Goal: Use online tool/utility: Utilize a website feature to perform a specific function

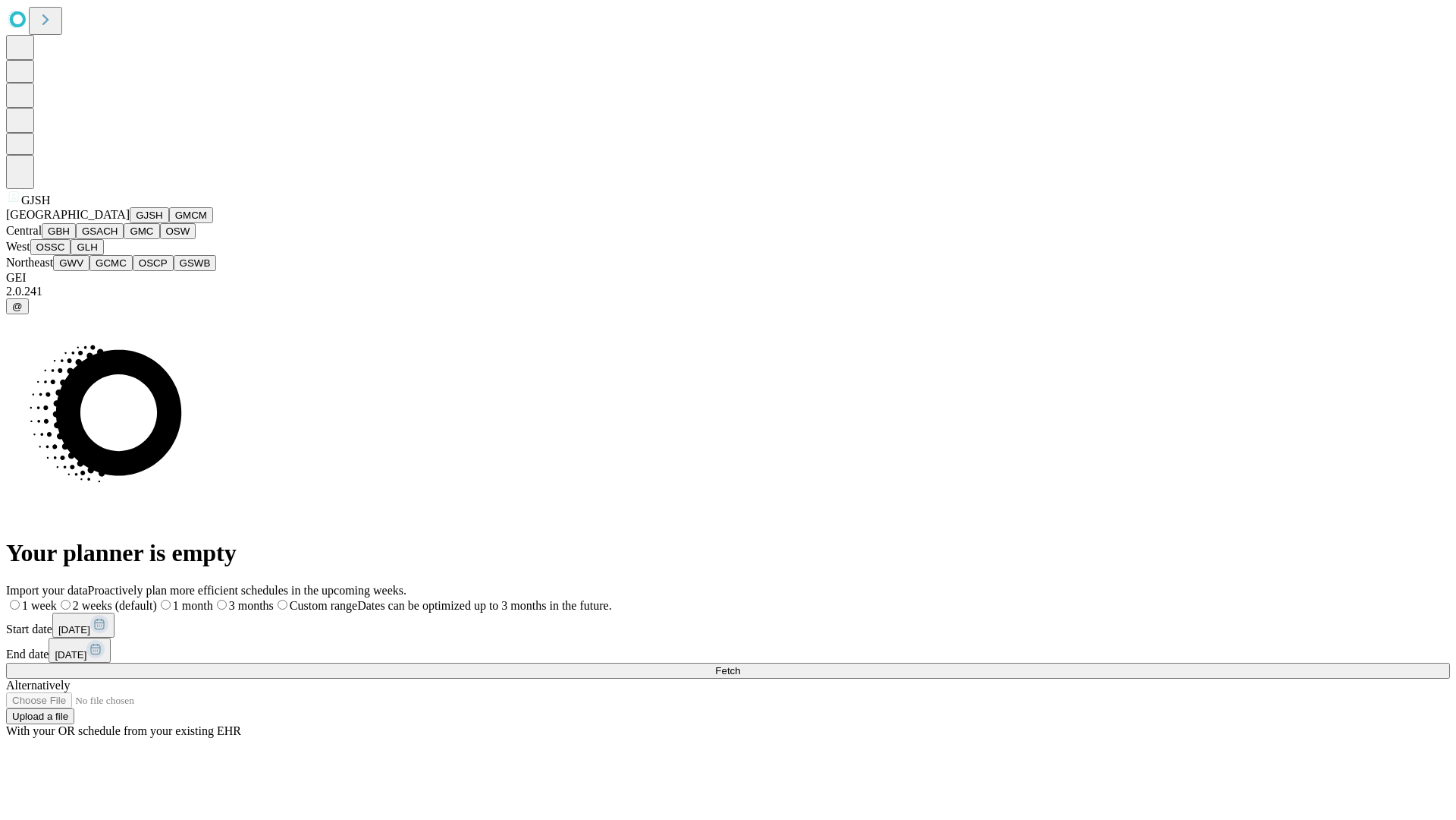
click at [130, 223] on button "GJSH" at bounding box center [150, 215] width 40 height 16
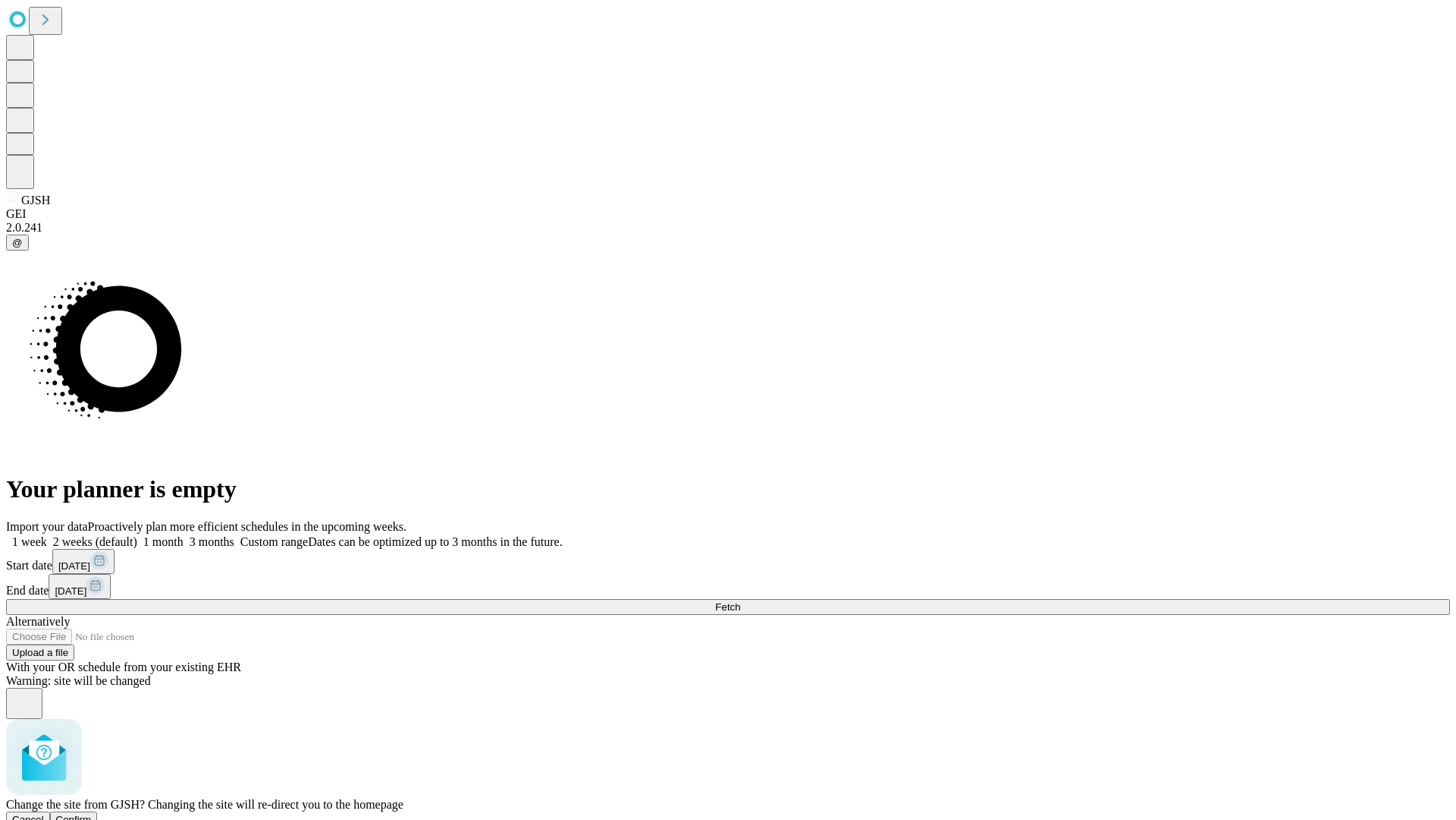
click at [92, 813] on span "Confirm" at bounding box center [74, 818] width 36 height 11
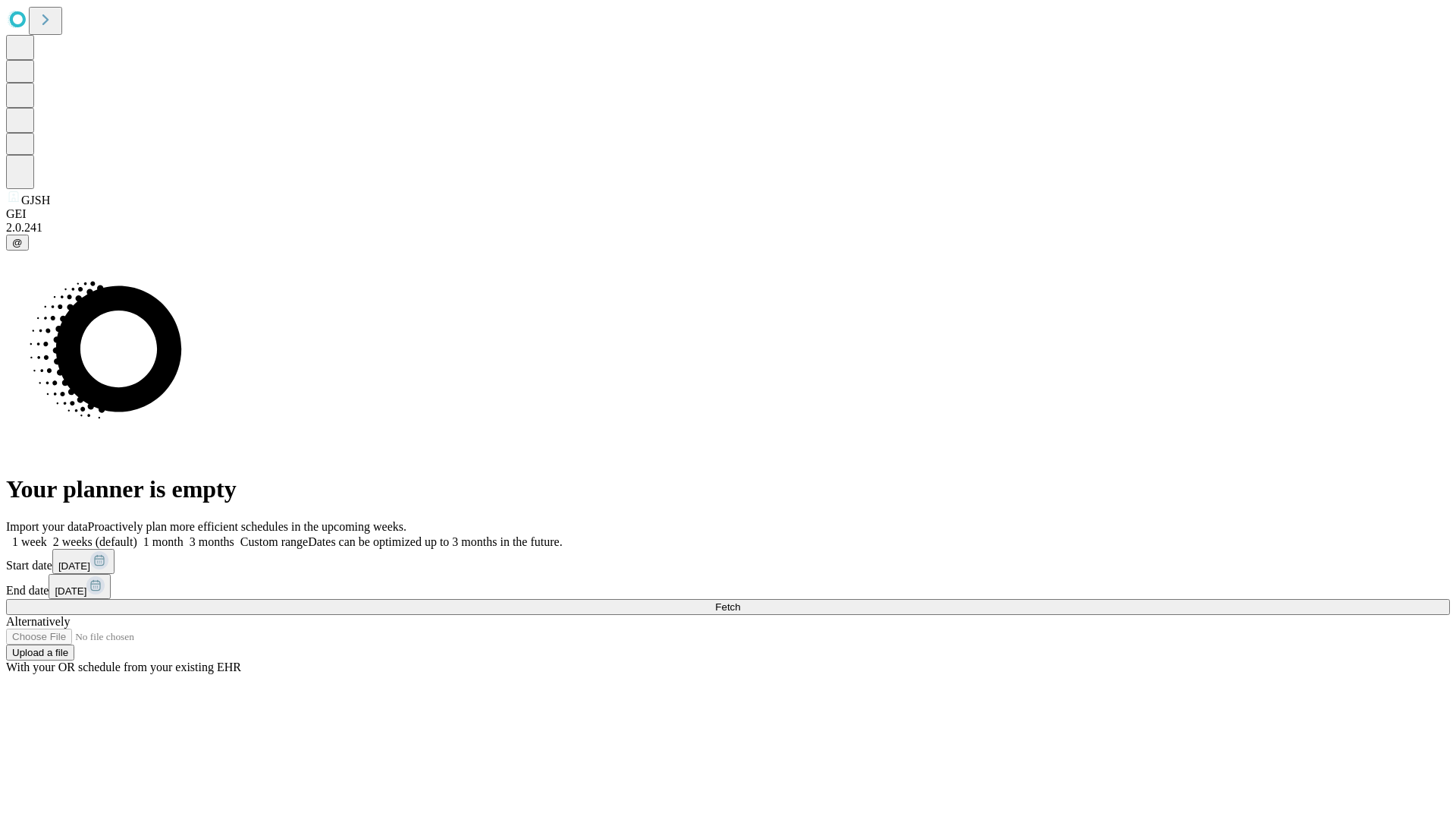
click at [138, 535] on label "2 weeks (default)" at bounding box center [92, 541] width 91 height 13
click at [740, 601] on span "Fetch" at bounding box center [727, 606] width 25 height 11
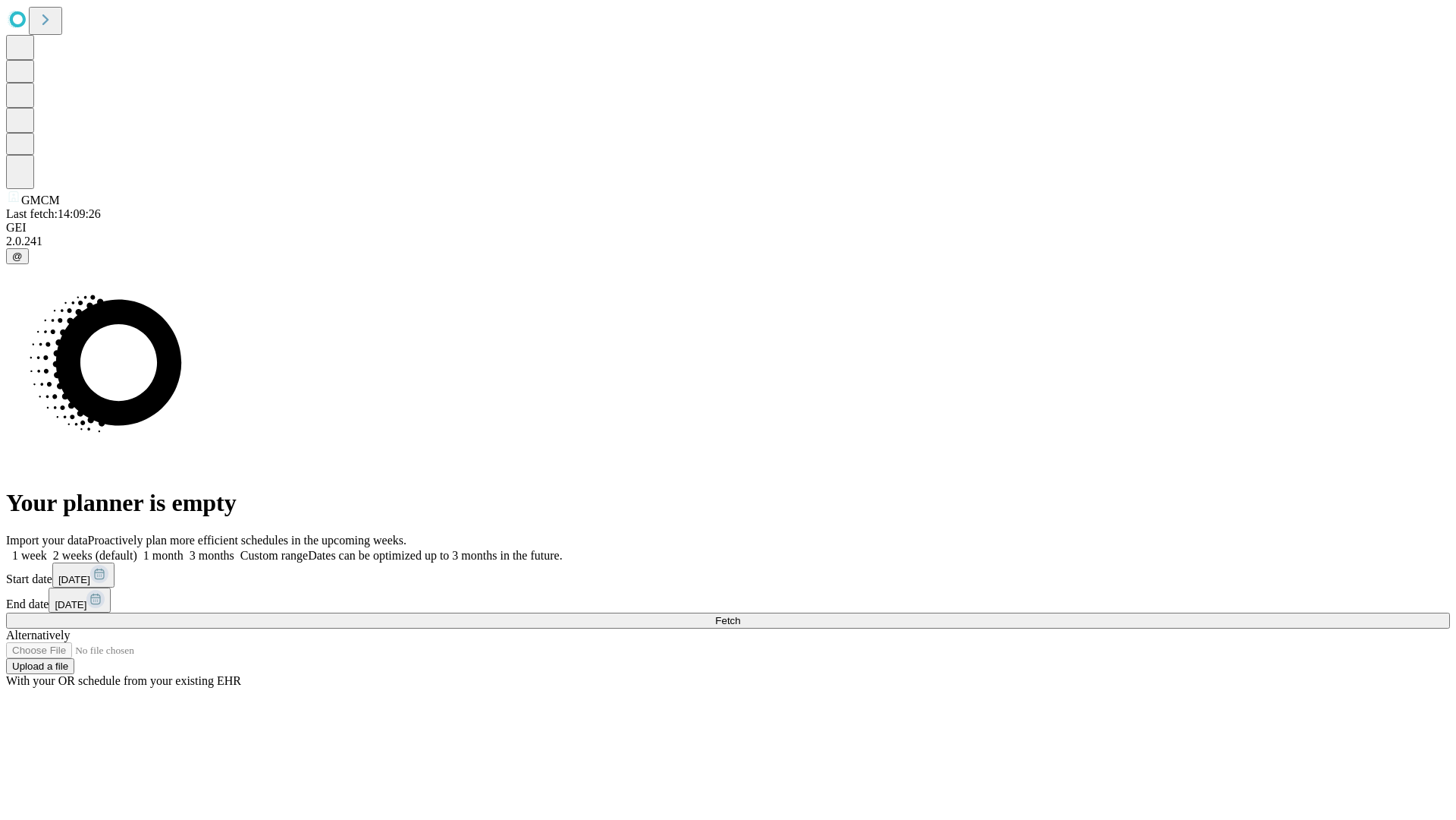
click at [138, 549] on label "2 weeks (default)" at bounding box center [92, 555] width 91 height 13
click at [740, 615] on span "Fetch" at bounding box center [727, 619] width 25 height 11
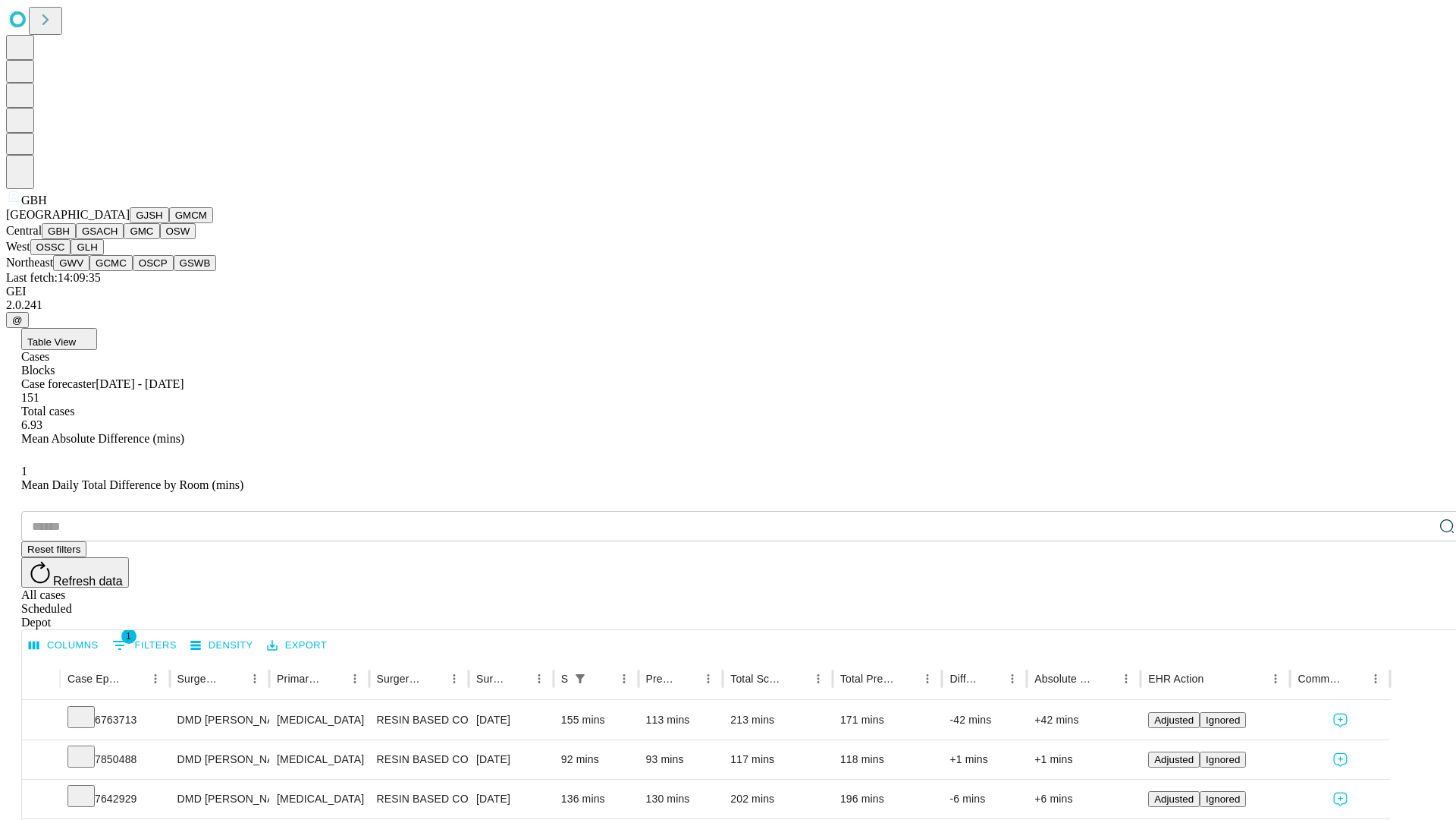
click at [118, 239] on button "GSACH" at bounding box center [100, 231] width 48 height 16
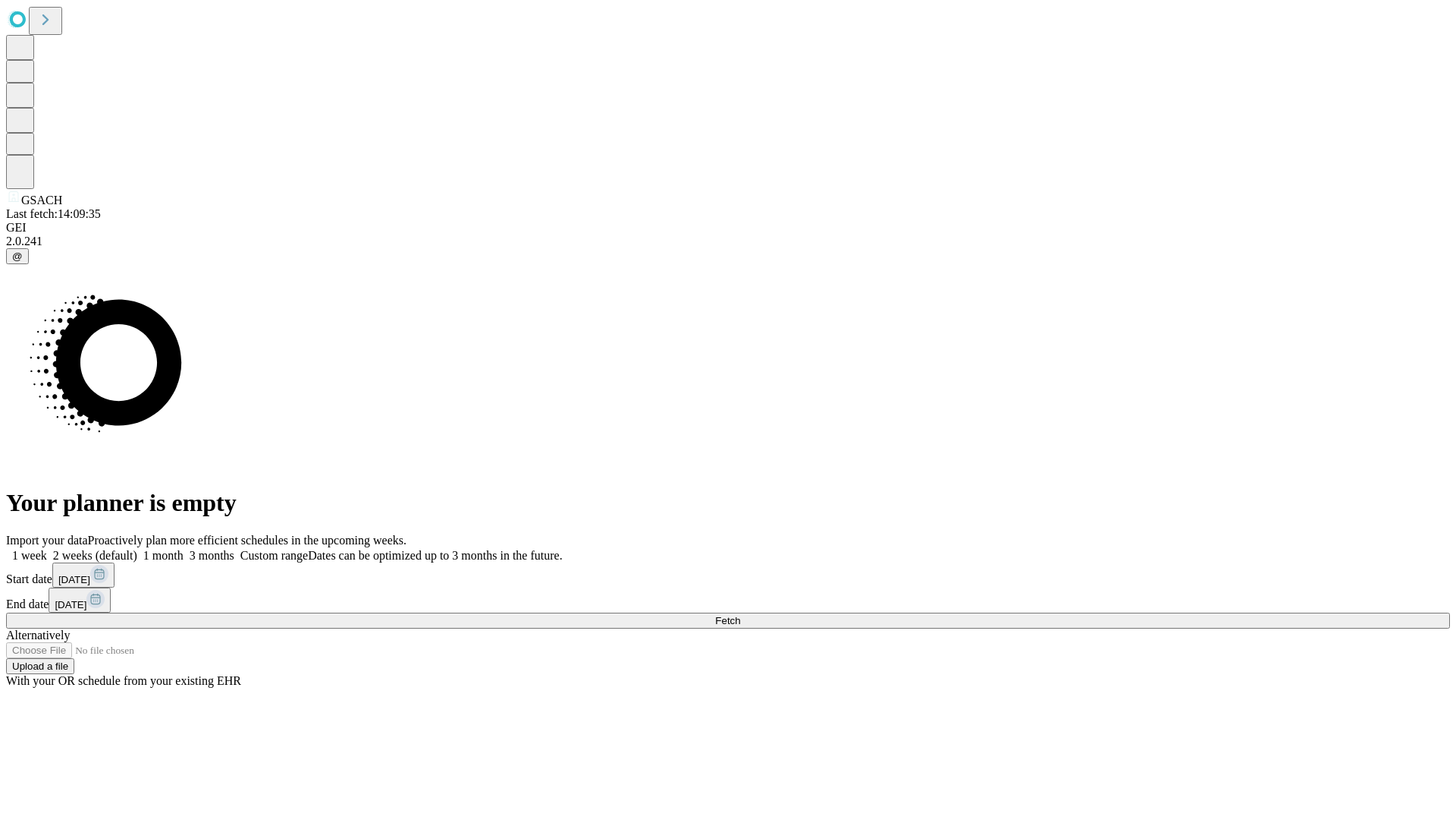
click at [138, 549] on label "2 weeks (default)" at bounding box center [92, 555] width 91 height 13
click at [740, 615] on span "Fetch" at bounding box center [727, 619] width 25 height 11
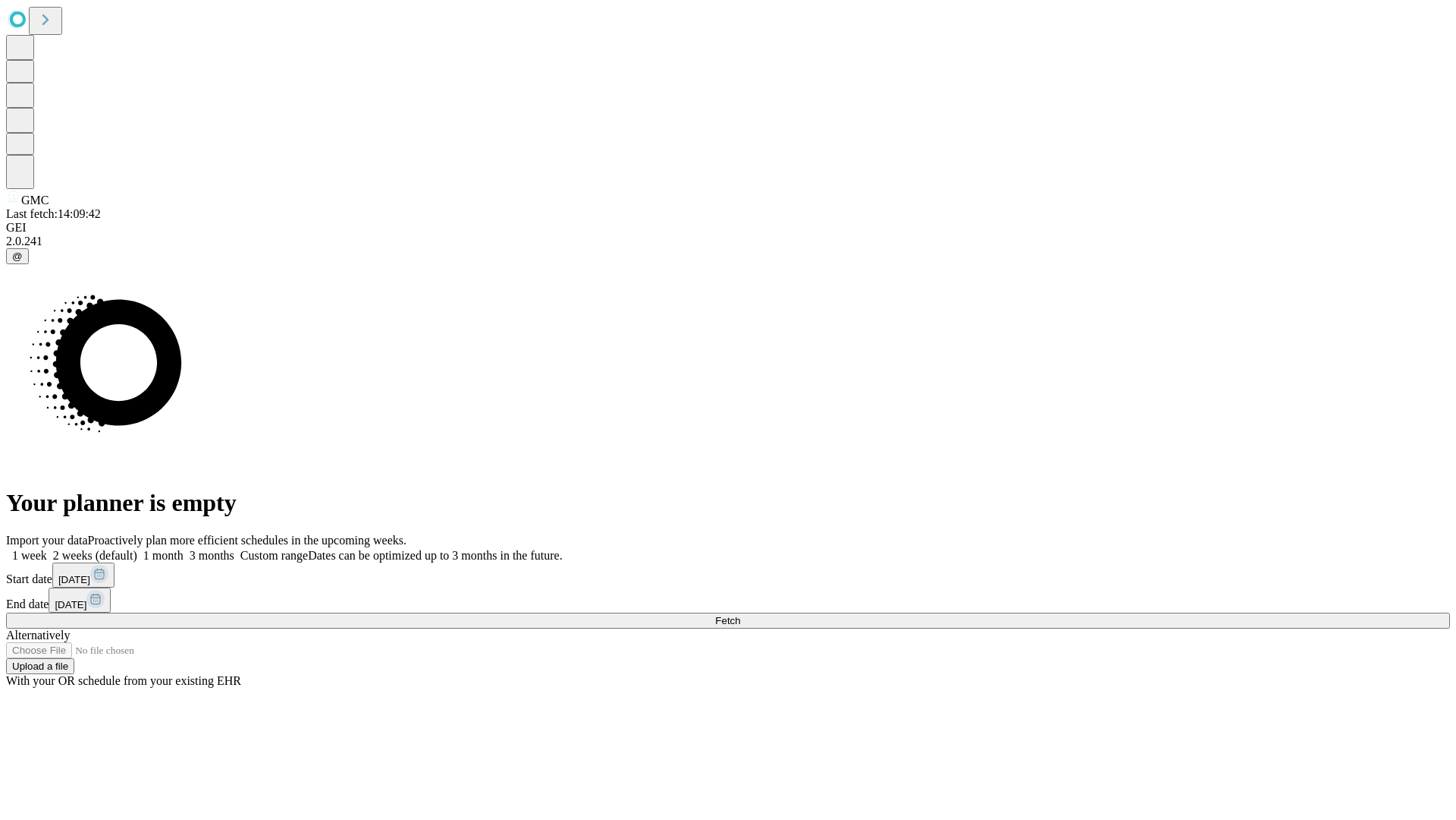
click at [138, 549] on label "2 weeks (default)" at bounding box center [92, 555] width 91 height 13
click at [740, 615] on span "Fetch" at bounding box center [727, 619] width 25 height 11
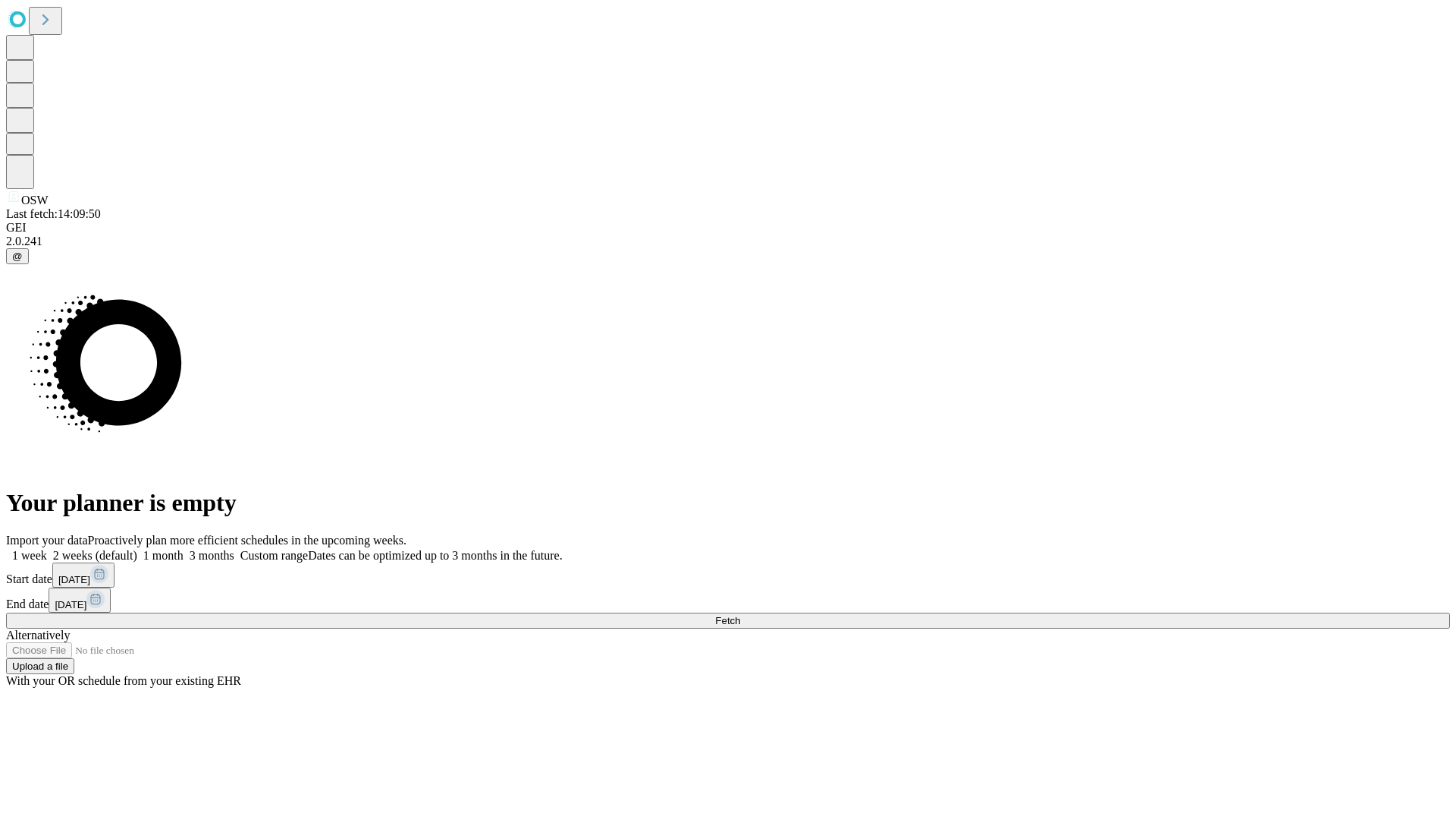
click at [138, 549] on label "2 weeks (default)" at bounding box center [92, 555] width 91 height 13
click at [740, 615] on span "Fetch" at bounding box center [727, 619] width 25 height 11
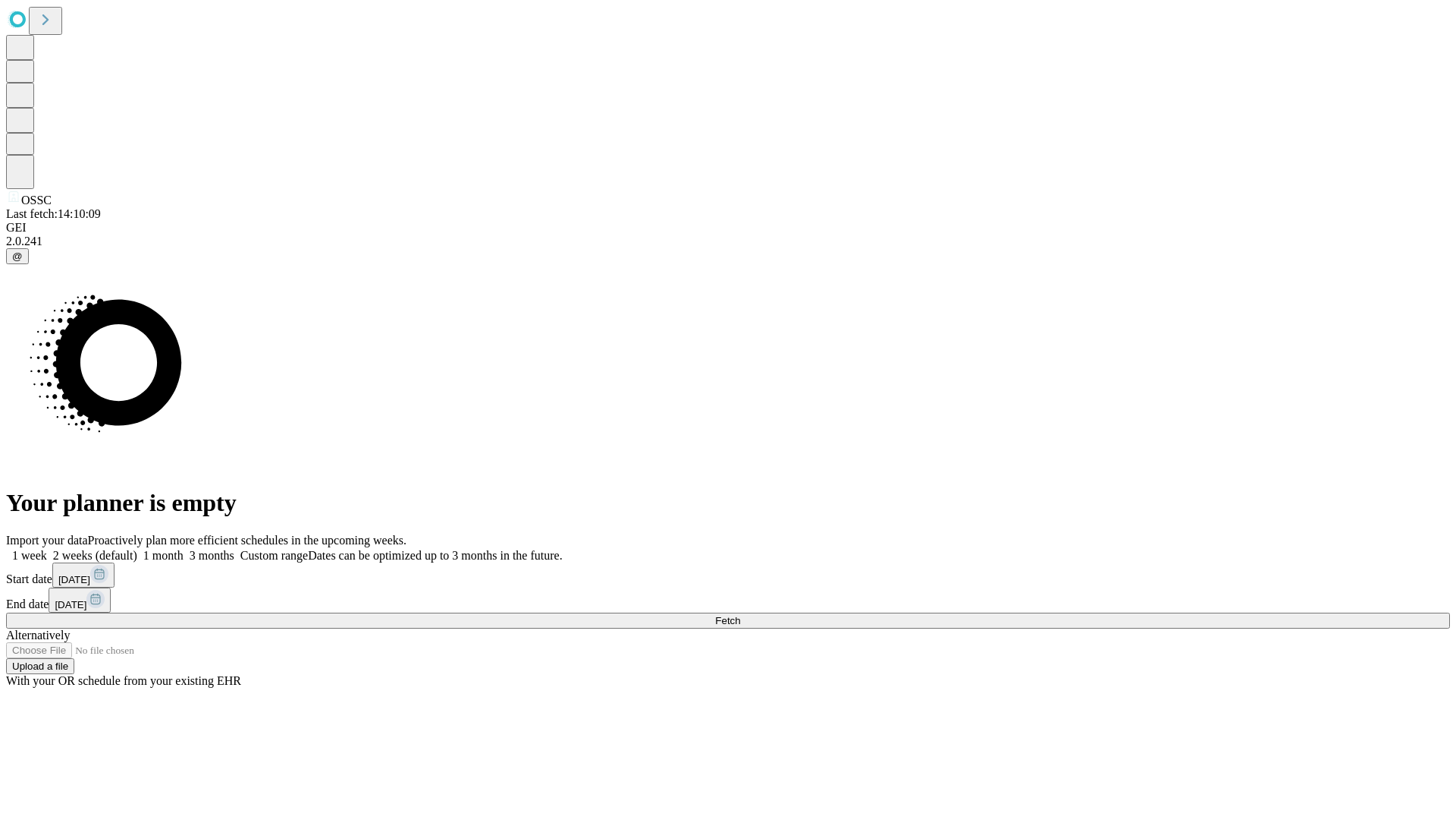
click at [138, 549] on label "2 weeks (default)" at bounding box center [92, 555] width 91 height 13
click at [740, 615] on span "Fetch" at bounding box center [727, 619] width 25 height 11
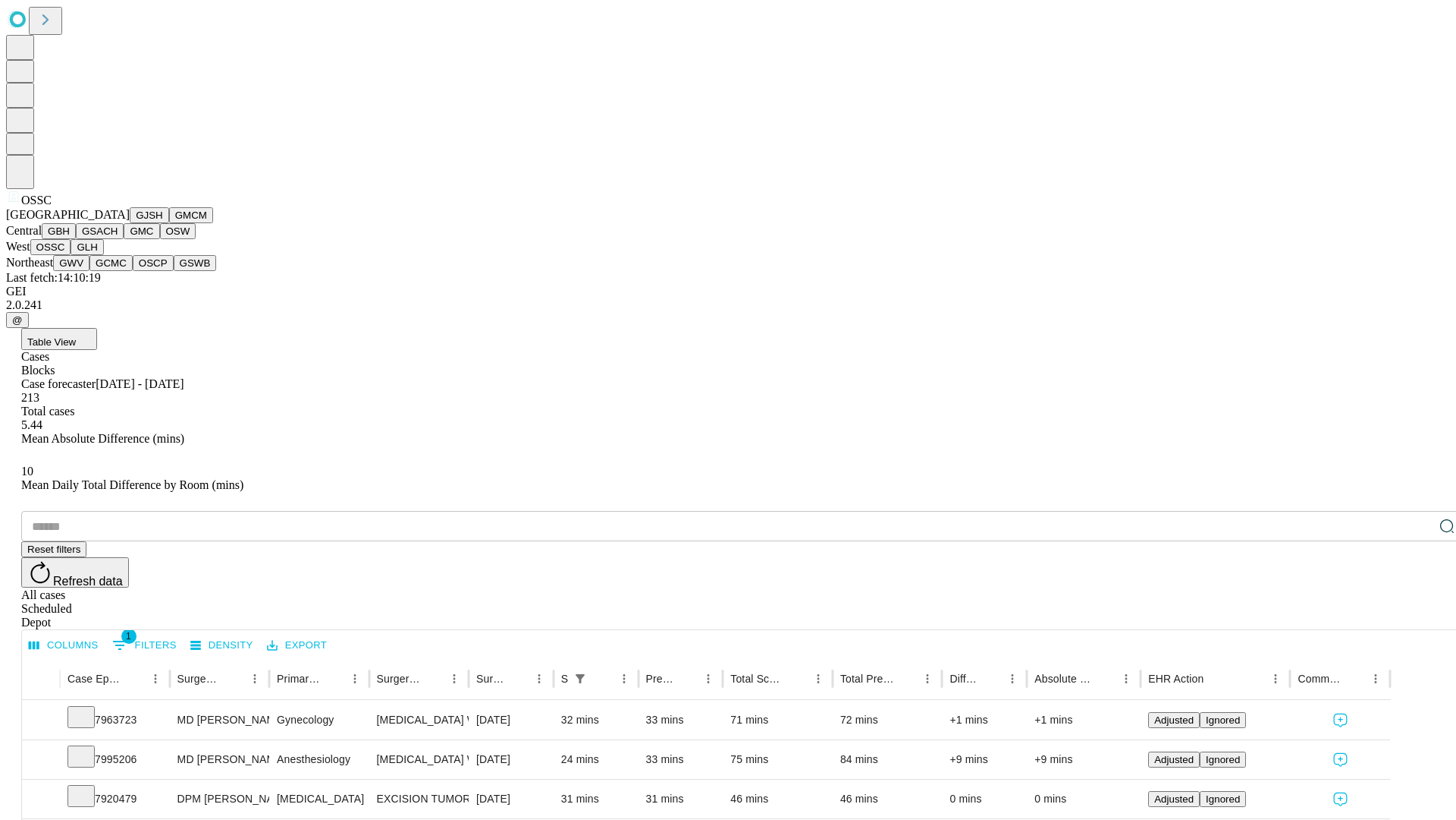
click at [103, 255] on button "GLH" at bounding box center [87, 247] width 33 height 16
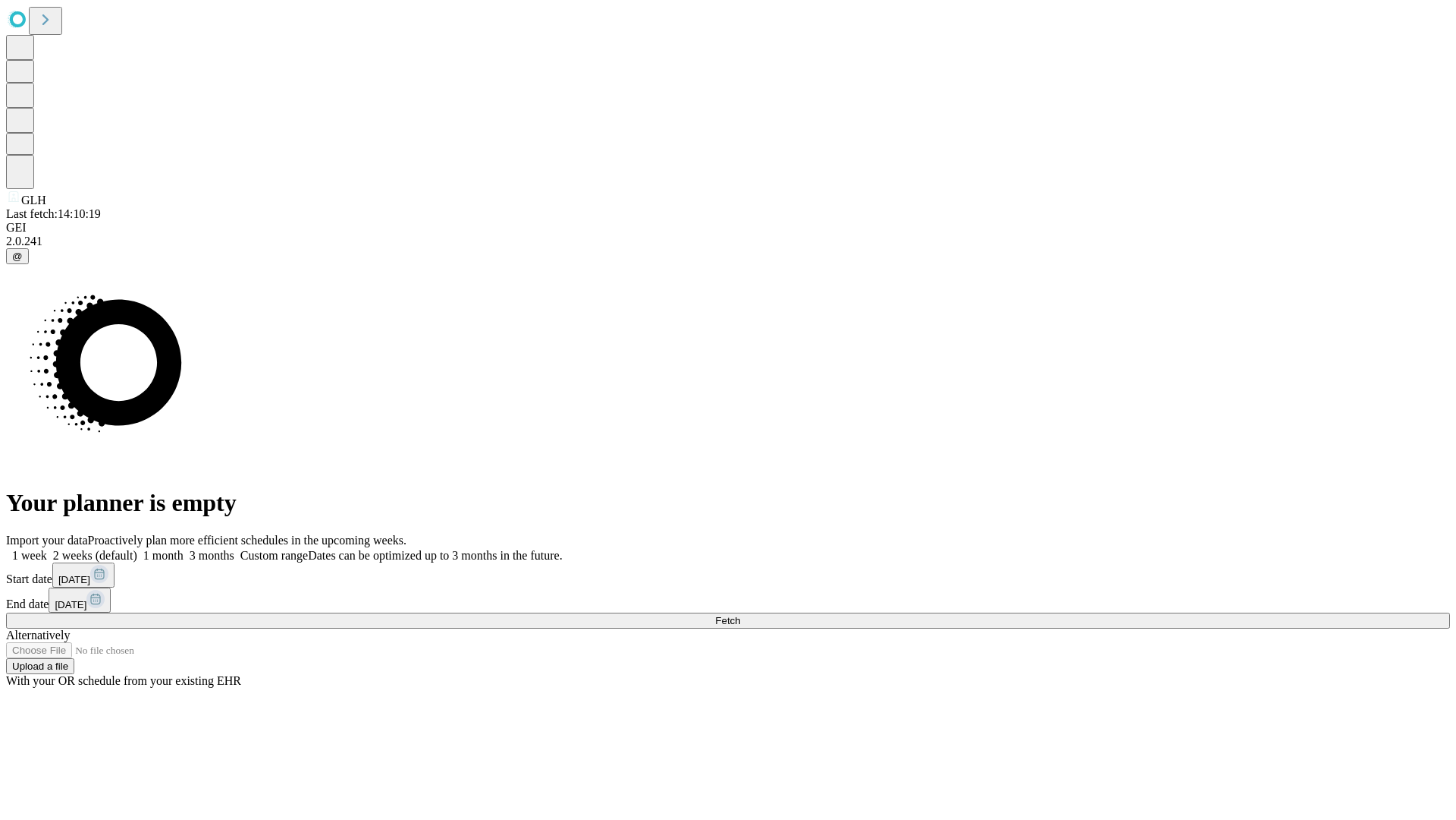
click at [138, 549] on label "2 weeks (default)" at bounding box center [92, 555] width 91 height 13
click at [740, 615] on span "Fetch" at bounding box center [727, 619] width 25 height 11
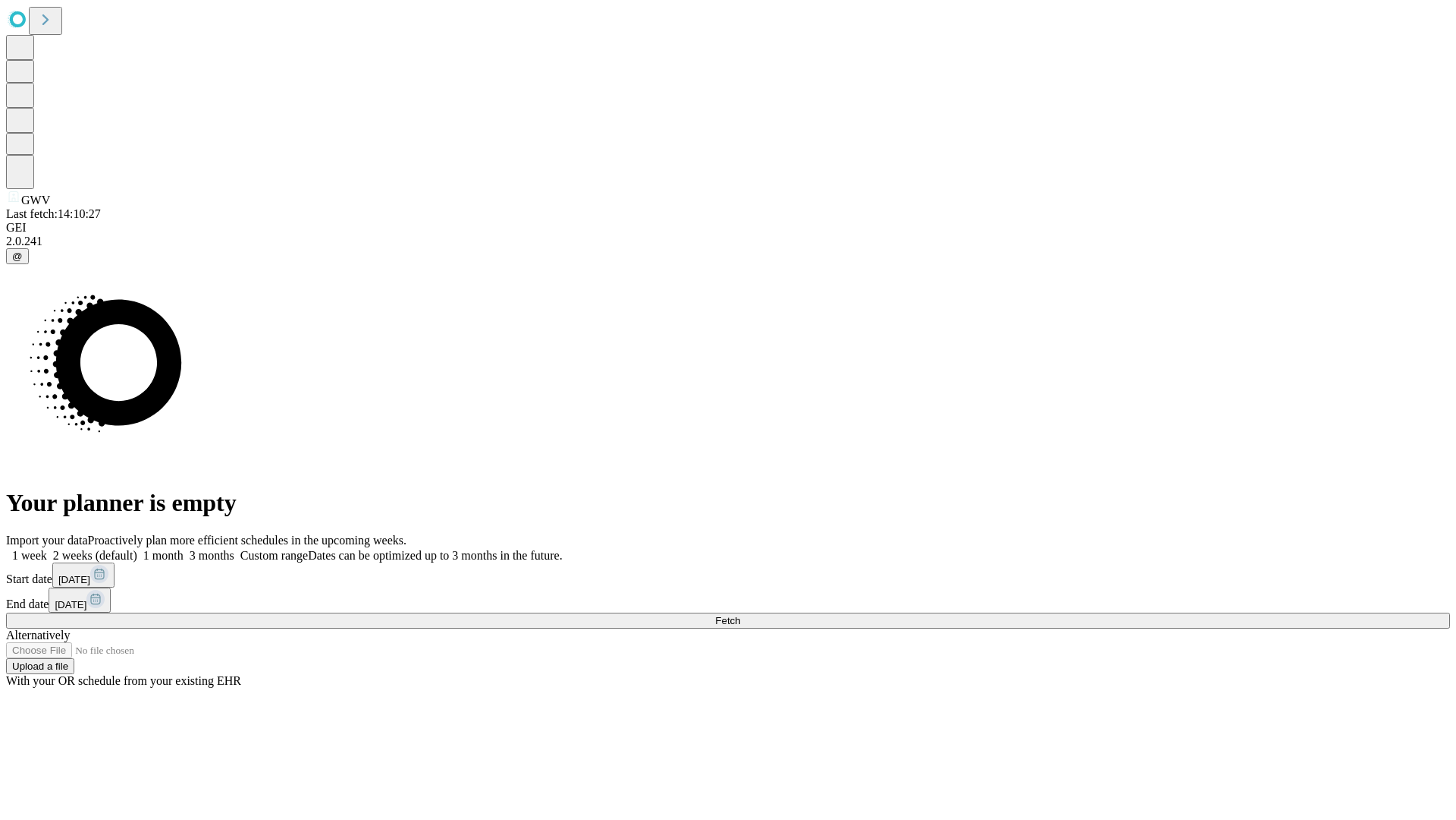
click at [138, 549] on label "2 weeks (default)" at bounding box center [92, 555] width 91 height 13
click at [740, 615] on span "Fetch" at bounding box center [727, 619] width 25 height 11
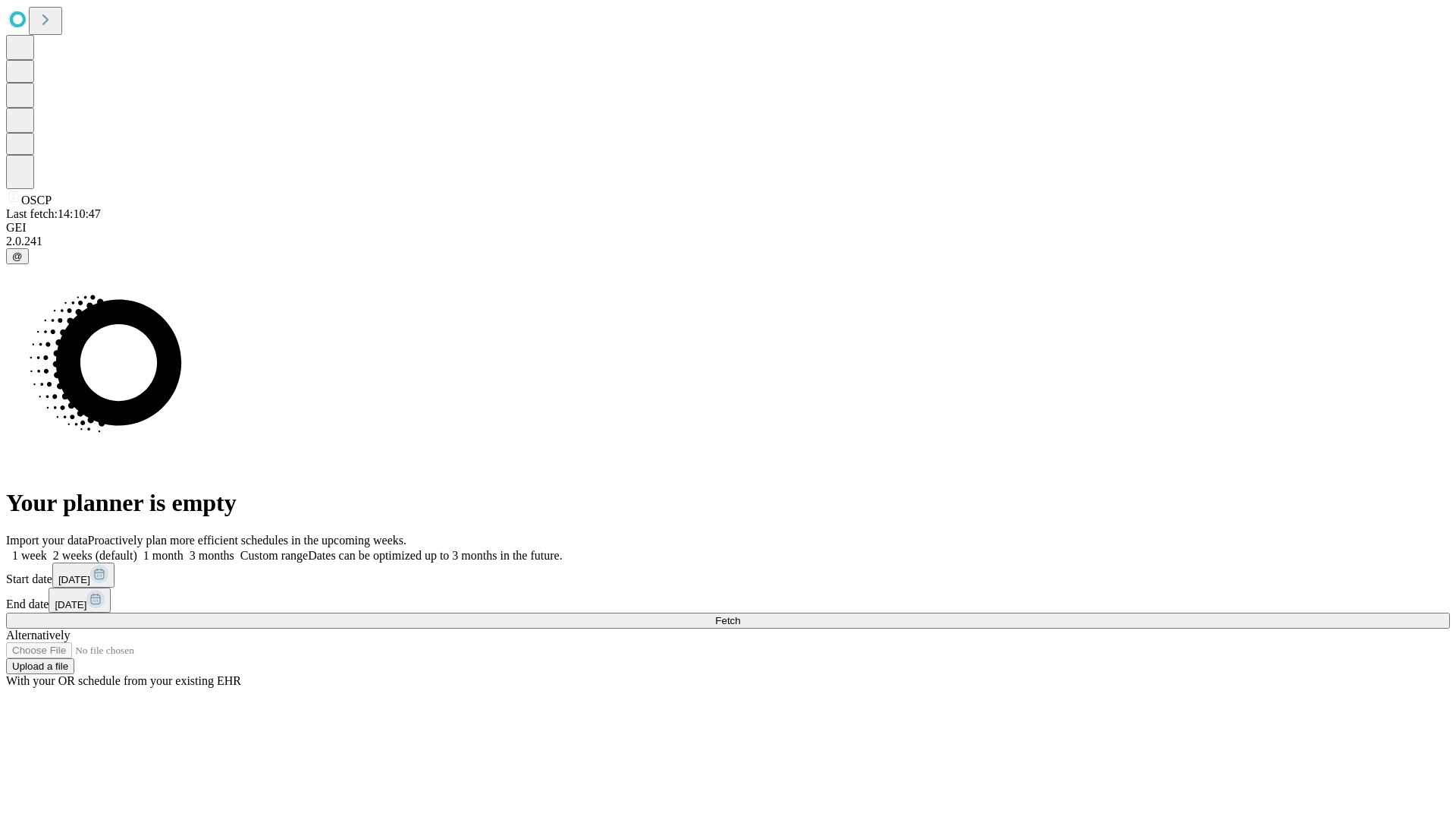
click at [138, 549] on label "2 weeks (default)" at bounding box center [92, 555] width 91 height 13
click at [740, 615] on span "Fetch" at bounding box center [727, 619] width 25 height 11
